Goal: Manage account settings

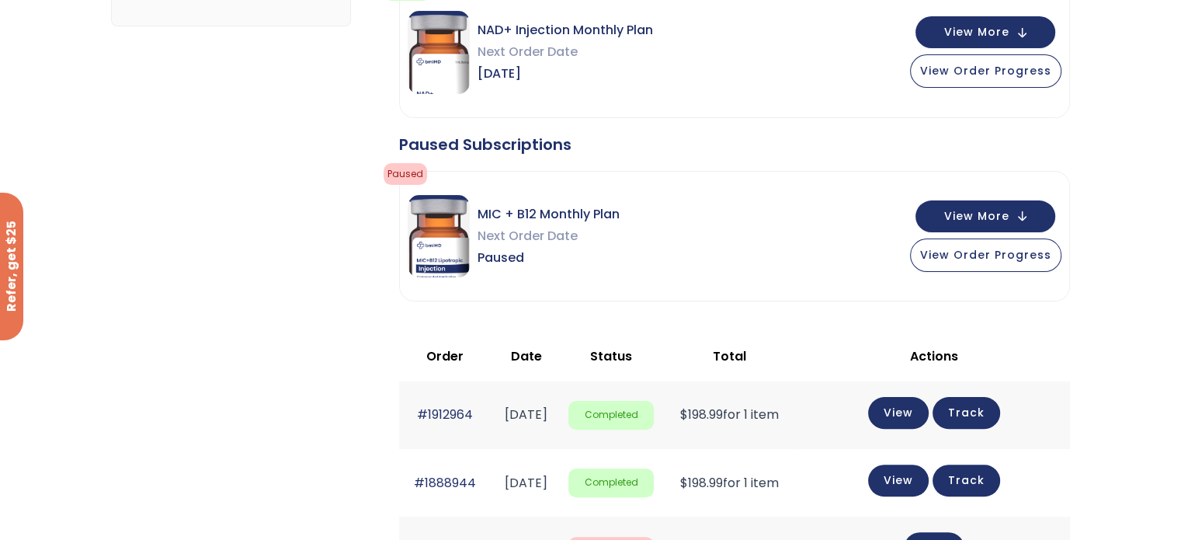
scroll to position [78, 0]
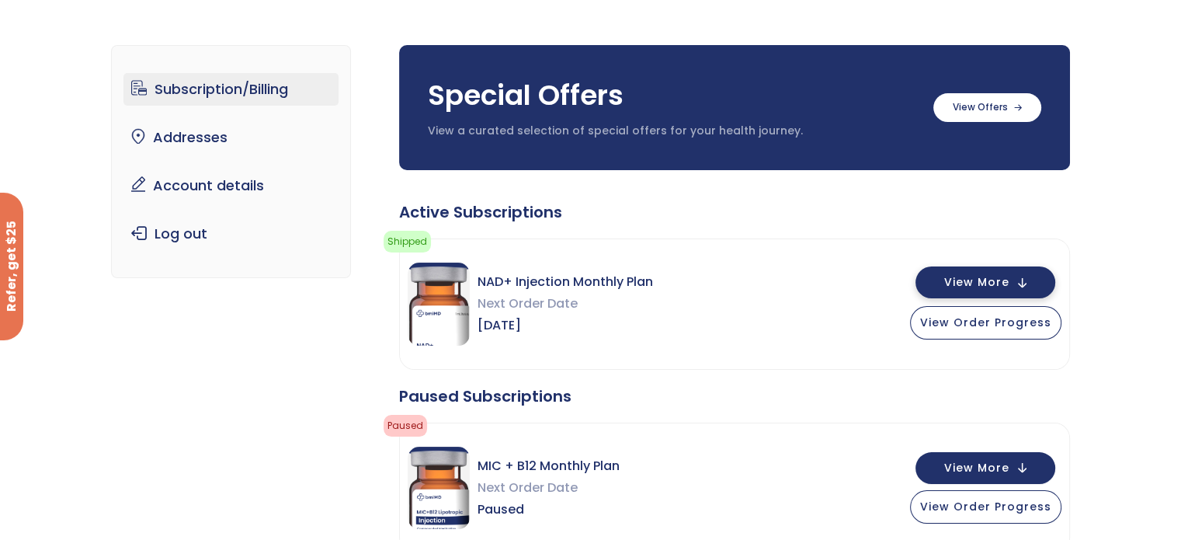
click at [999, 280] on span "View More" at bounding box center [977, 282] width 65 height 10
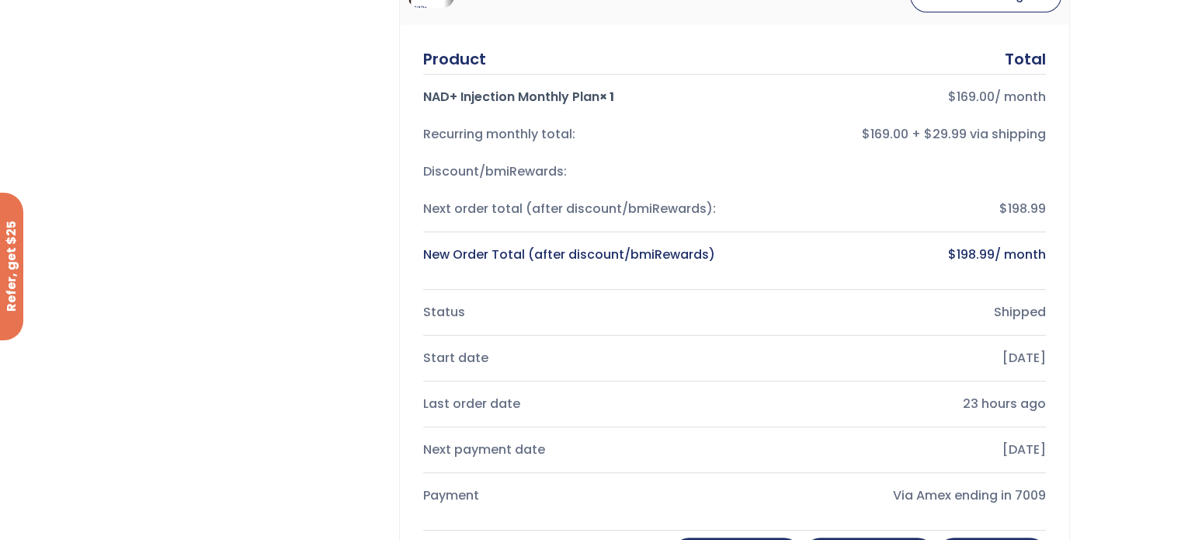
scroll to position [155, 0]
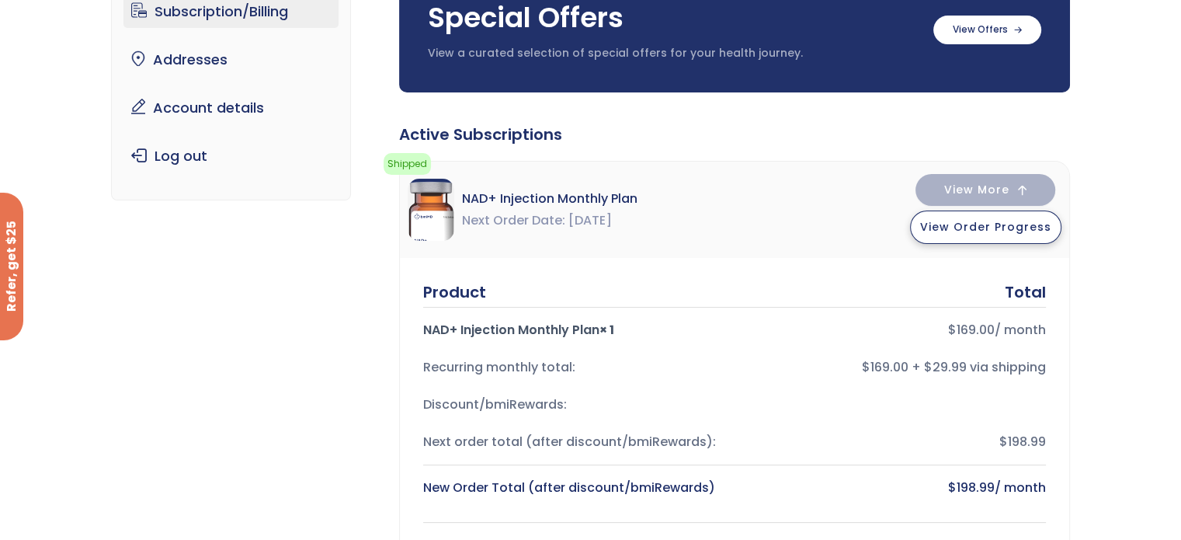
click at [984, 223] on span "View Order Progress" at bounding box center [985, 227] width 131 height 16
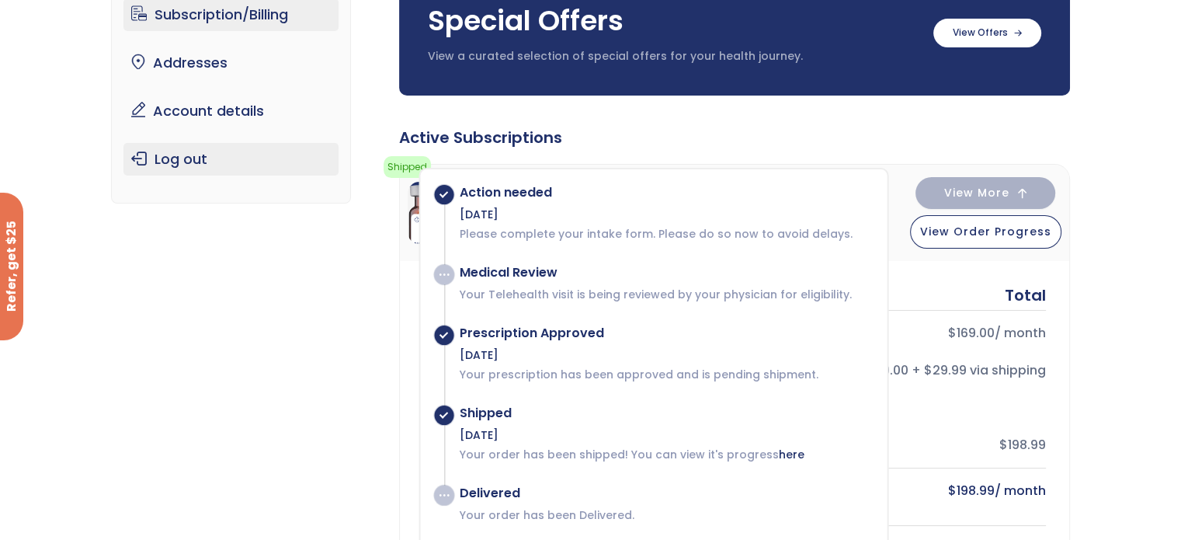
scroll to position [78, 0]
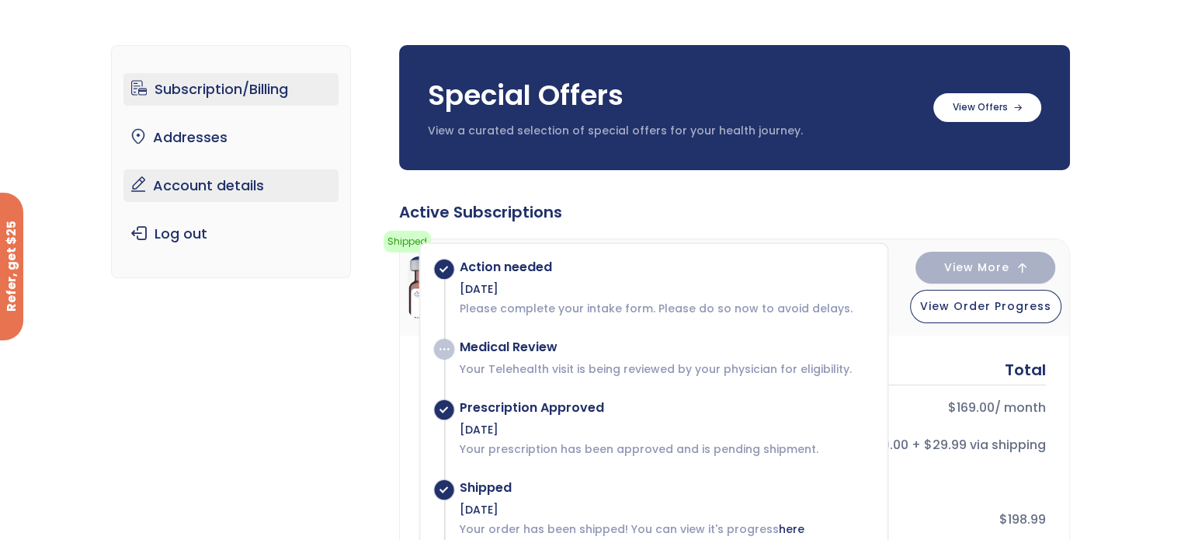
click at [211, 186] on link "Account details" at bounding box center [231, 185] width 215 height 33
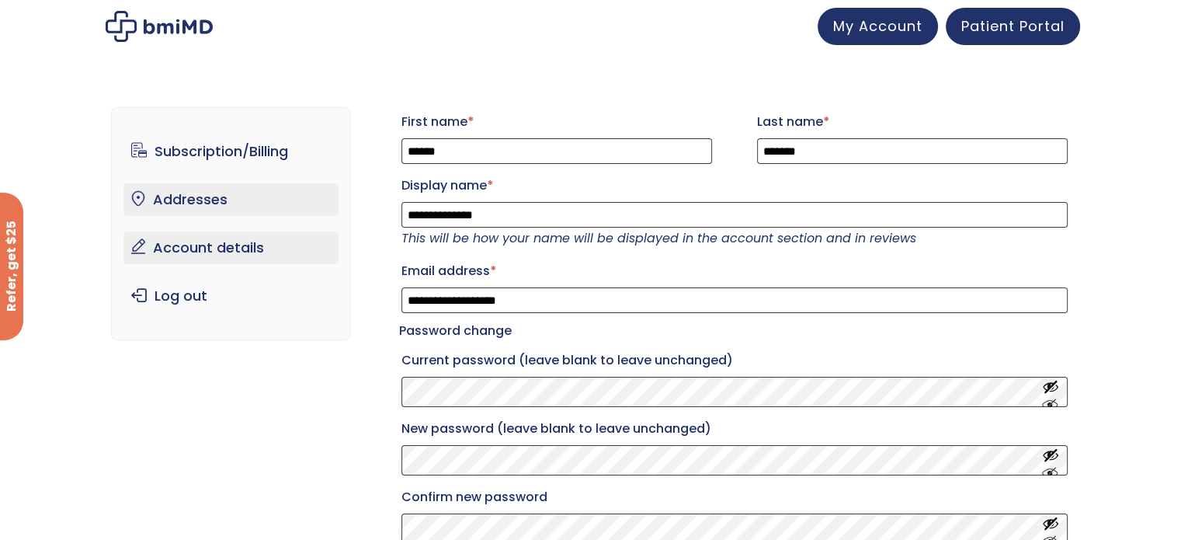
click at [214, 205] on link "Addresses" at bounding box center [231, 199] width 215 height 33
